Goal: Transaction & Acquisition: Purchase product/service

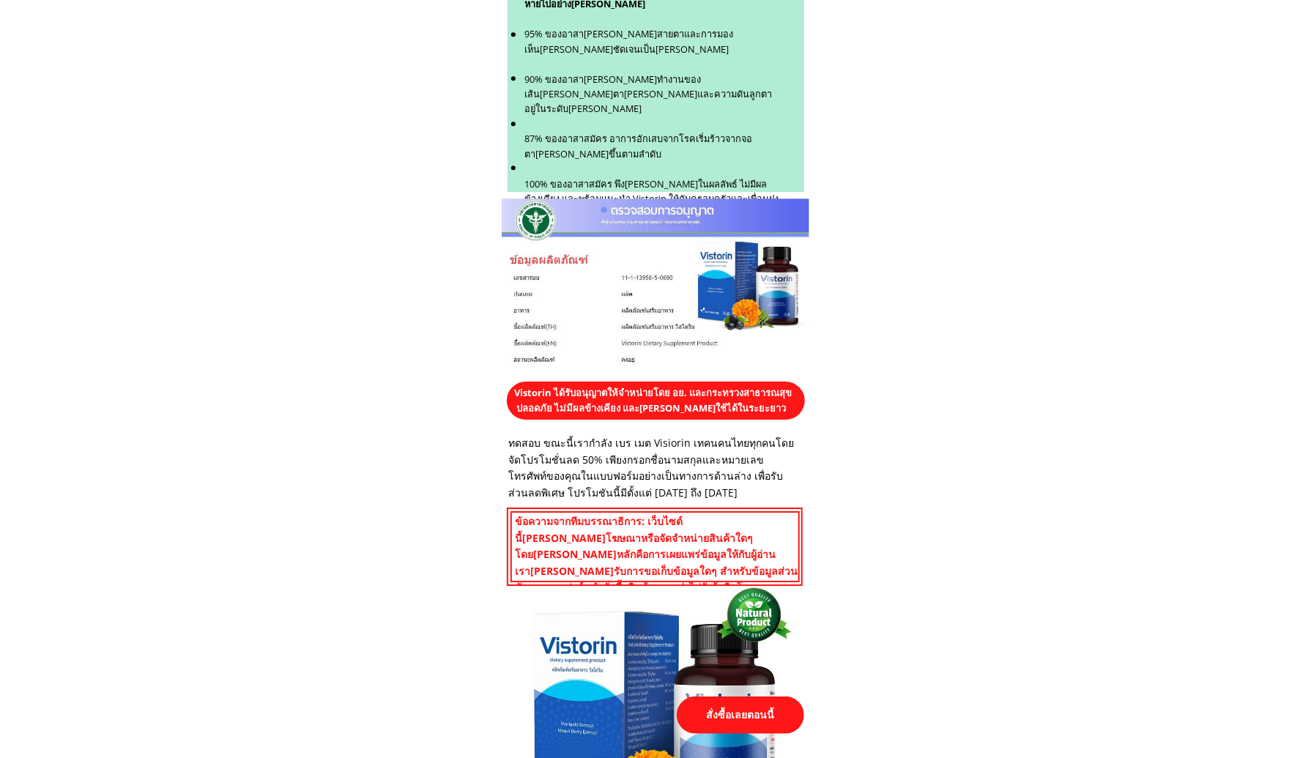
scroll to position [6374, 0]
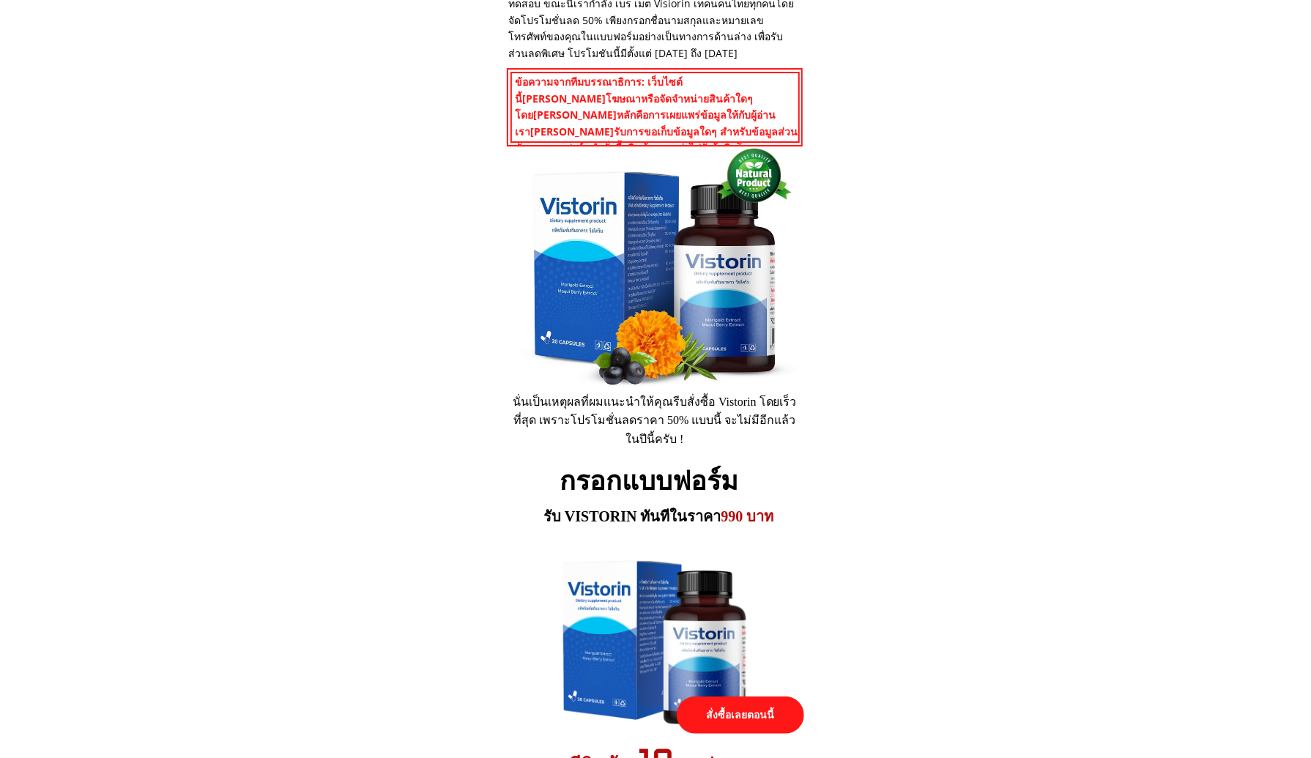
click at [715, 714] on p "สั่งซื้อเลยตอนนี้" at bounding box center [740, 715] width 127 height 37
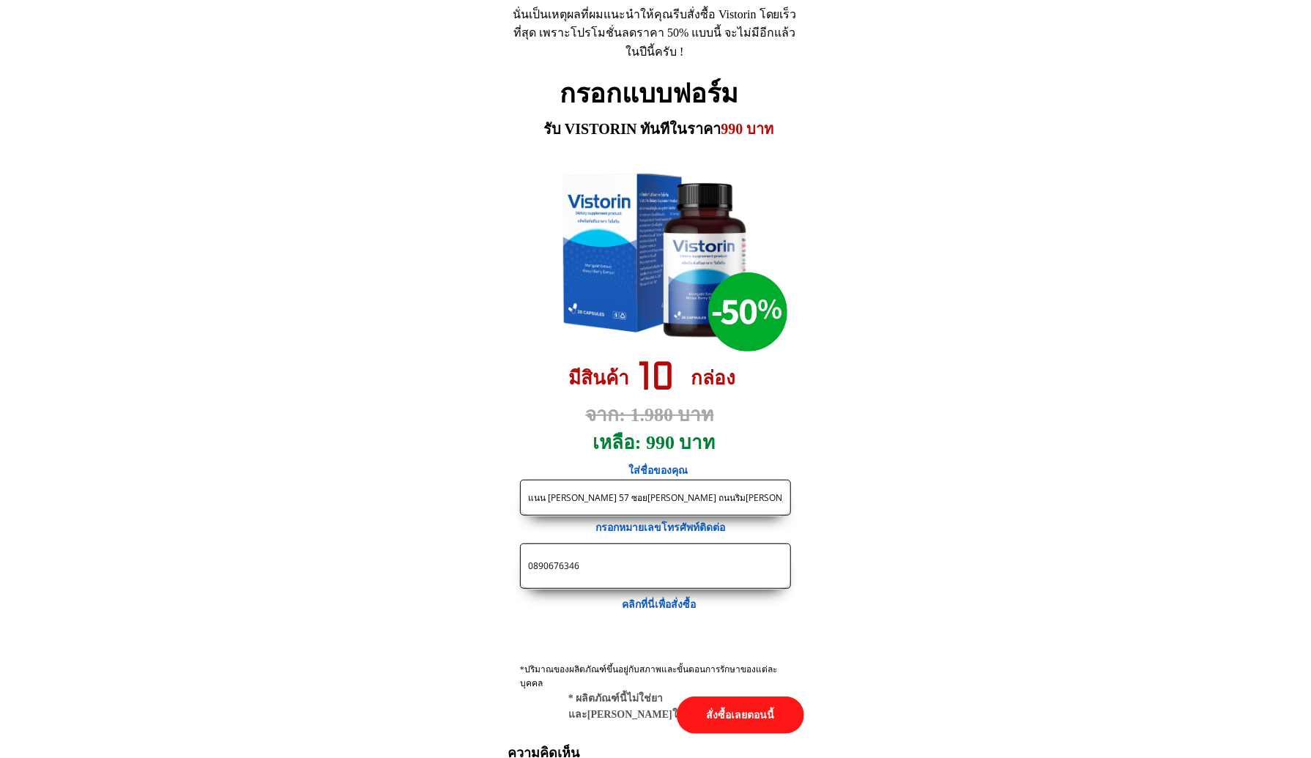
click at [617, 500] on input "แนน [PERSON_NAME] 57 ซอย[PERSON_NAME] ถนนริม[PERSON_NAME]ประปา เขตบางซื่อ แขวงบ…" at bounding box center [656, 498] width 262 height 34
paste input "https://[DOMAIN_NAME]/X38F4j?fbclid={fbclid}&utm_campaign={{[DOMAIN_NAME]}}&utm…"
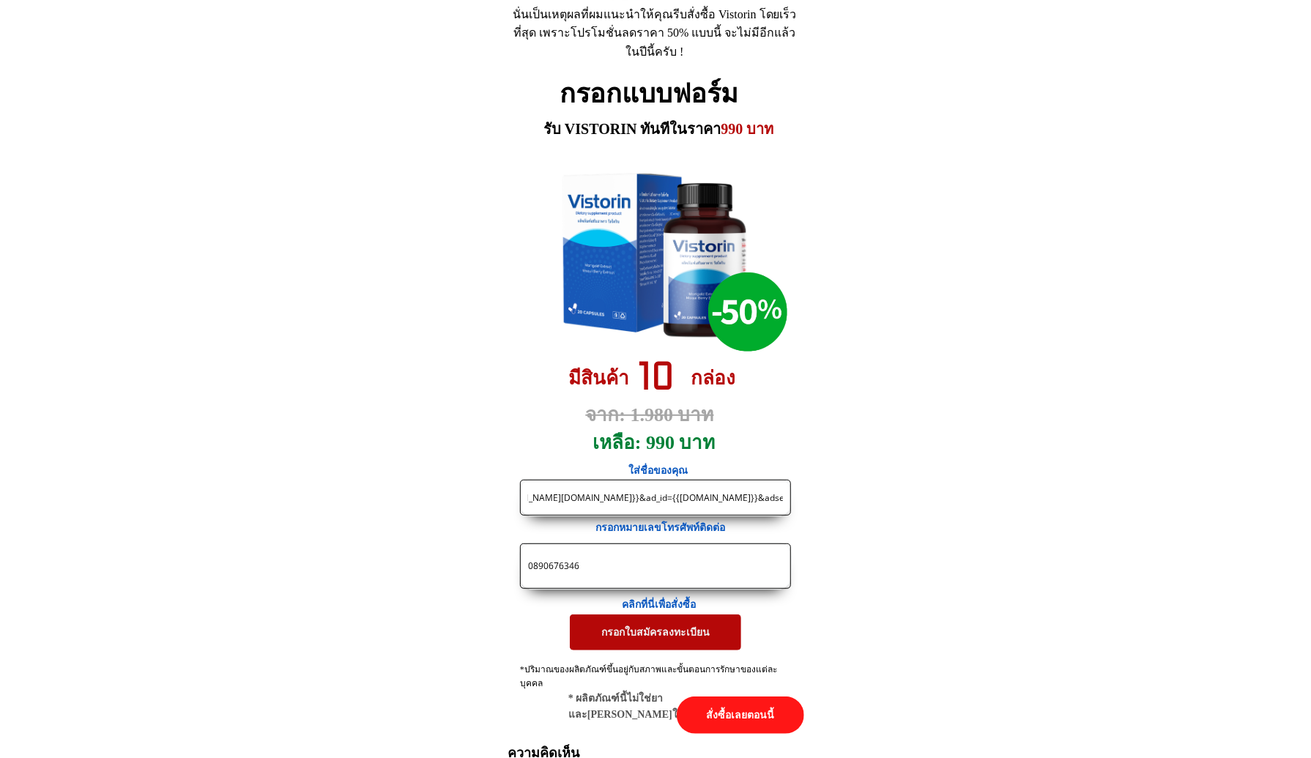
click at [609, 490] on input "https://[DOMAIN_NAME]/X38F4j?fbclid={fbclid}&utm_campaign={{[DOMAIN_NAME]}}&utm…" at bounding box center [656, 498] width 262 height 34
paste input "[PERSON_NAME]4หมู่ 6 ตำบลหนองหมากฝ้ายอำเภอวัฒนานครจังหวัด[PERSON_NAME] 27160 โทร"
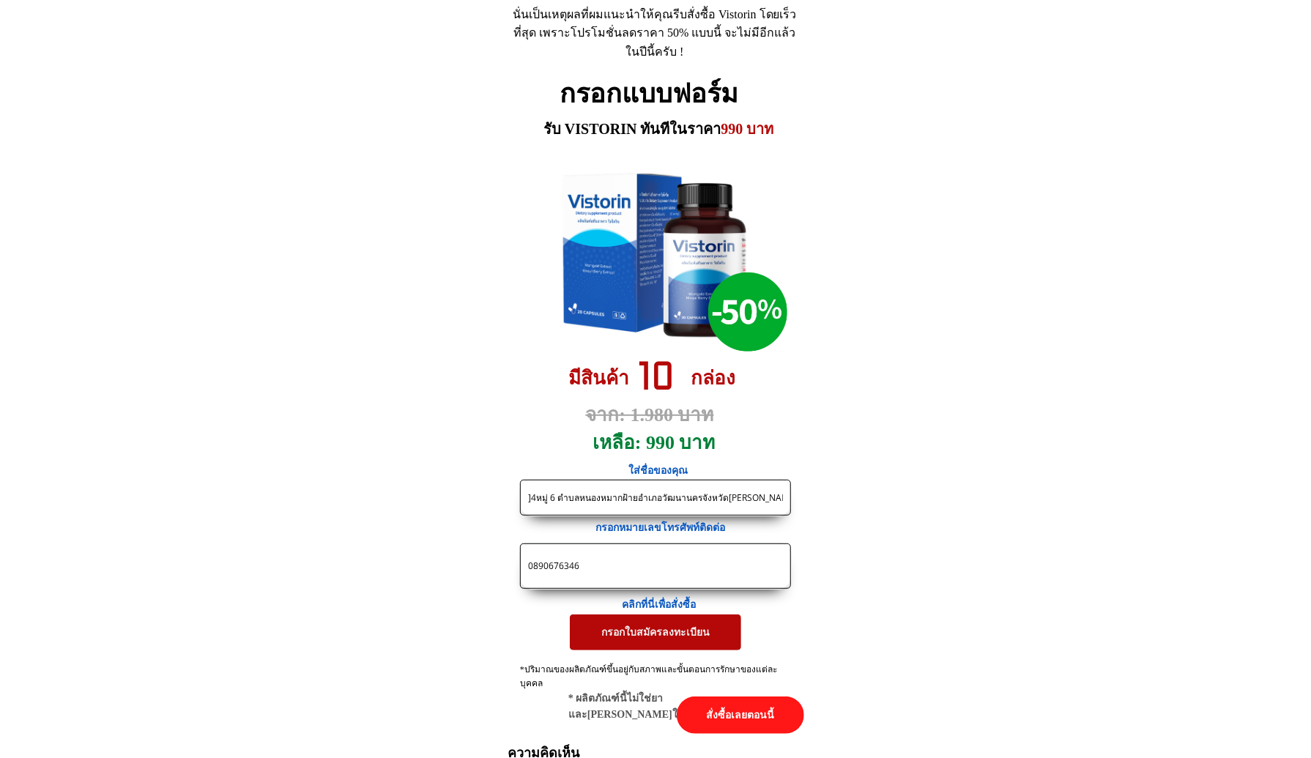
type input "[PERSON_NAME]4หมู่ 6 ตำบลหนองหมากฝ้ายอำเภอวัฒนานครจังหวัด[PERSON_NAME] 27160 โทร"
drag, startPoint x: 598, startPoint y: 568, endPoint x: 302, endPoint y: 547, distance: 296.7
paste input "929726427"
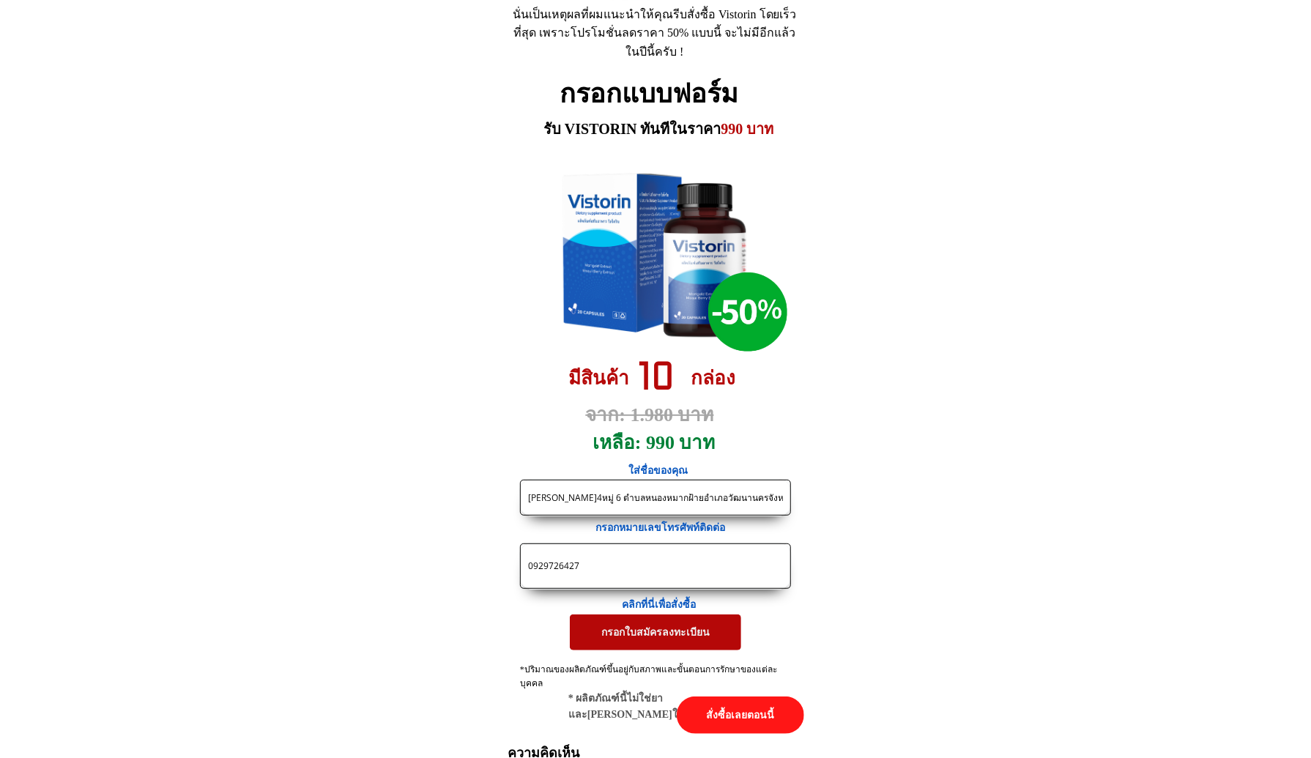
type input "0929726427"
click at [615, 635] on p "กรอกใบสมัครลงทะเบียน" at bounding box center [655, 632] width 171 height 35
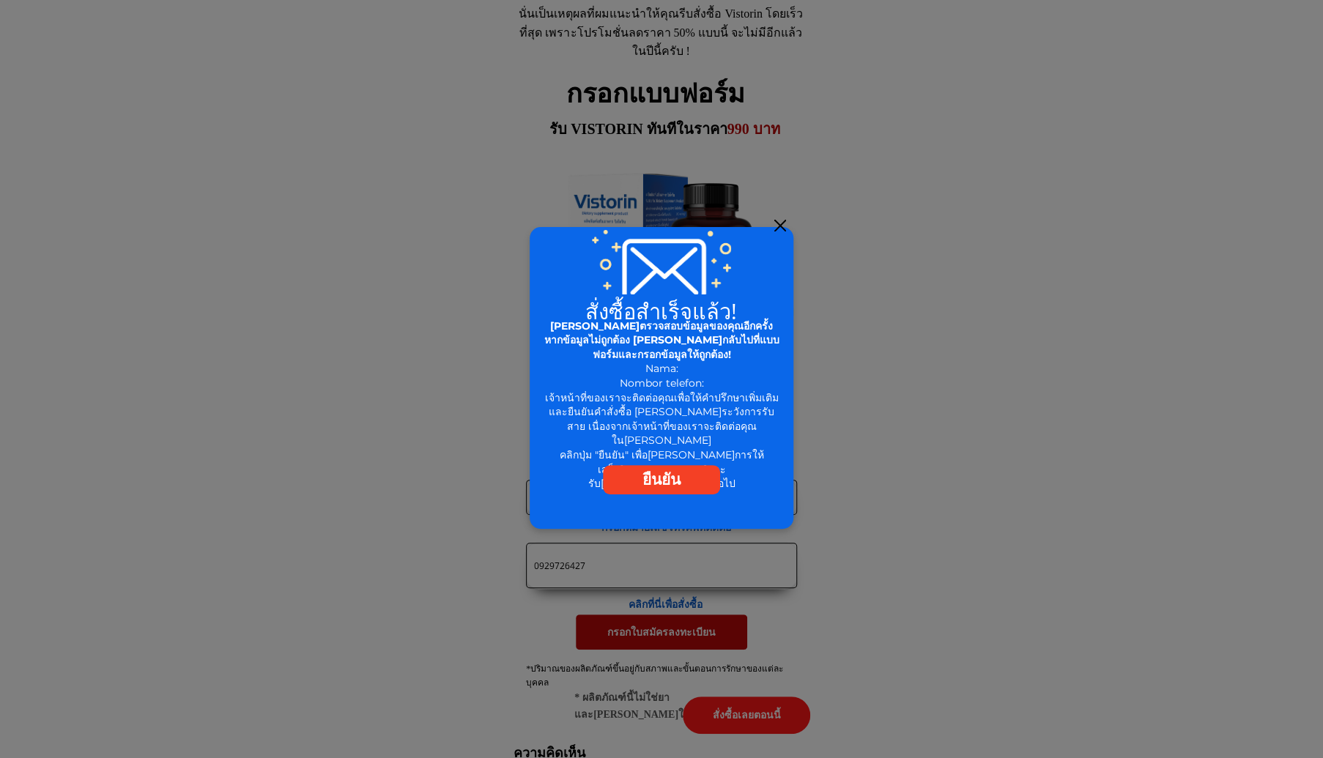
click at [781, 229] on div at bounding box center [780, 226] width 12 height 12
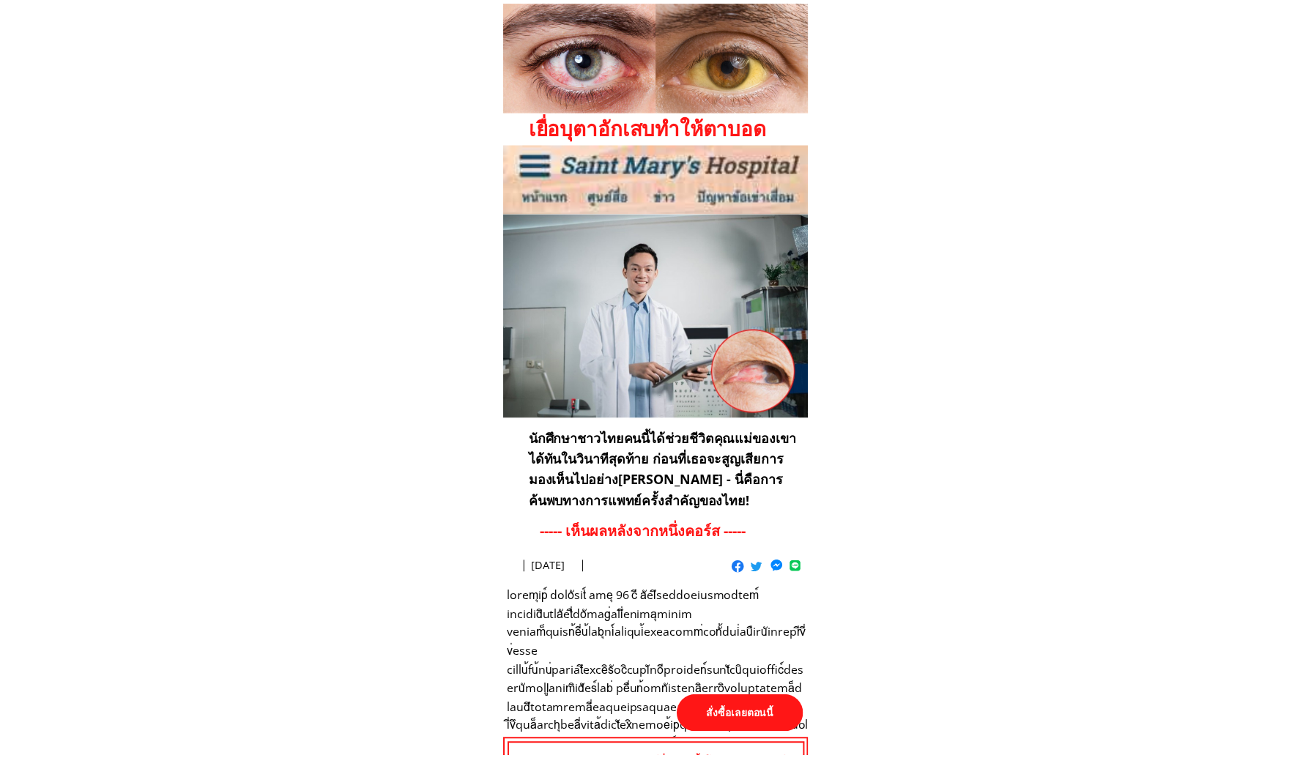
scroll to position [6762, 0]
